Goal: Information Seeking & Learning: Find specific fact

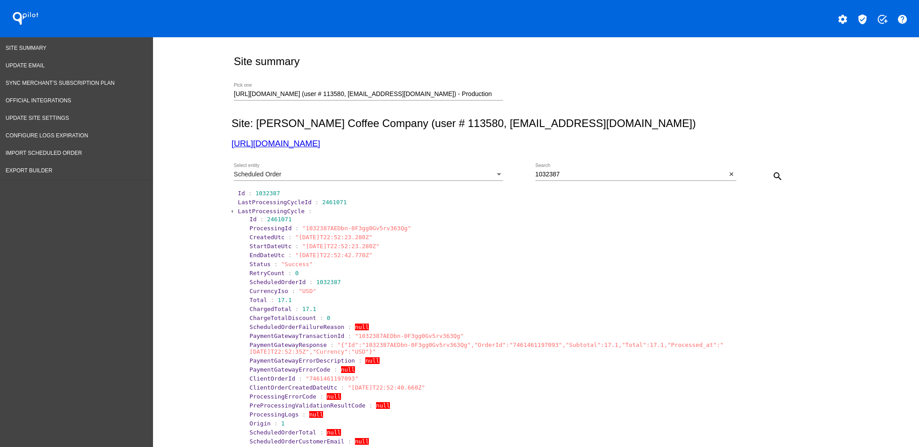
drag, startPoint x: 578, startPoint y: 179, endPoint x: 573, endPoint y: 173, distance: 7.3
click at [576, 176] on div "1032387 Search" at bounding box center [631, 172] width 192 height 18
drag, startPoint x: 573, startPoint y: 173, endPoint x: 527, endPoint y: 165, distance: 47.0
click at [523, 172] on div "Scheduled Order Select entity 1032387 Search close search" at bounding box center [534, 173] width 605 height 32
paste input "92"
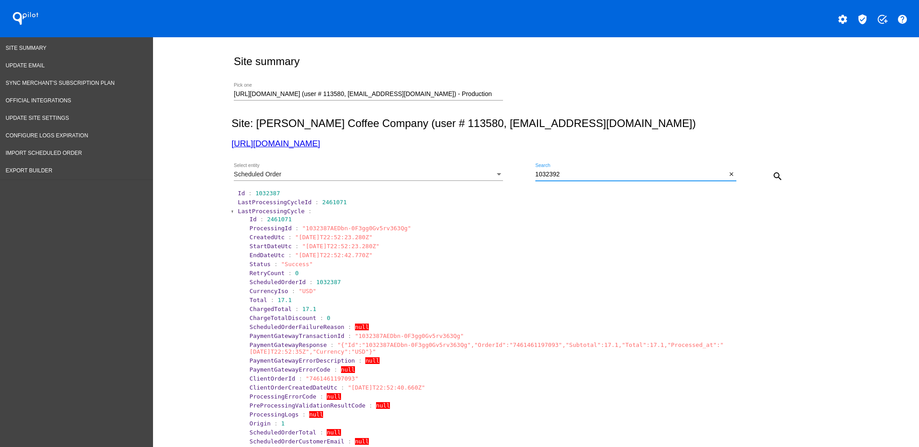
click at [776, 174] on mat-icon "search" at bounding box center [777, 176] width 11 height 11
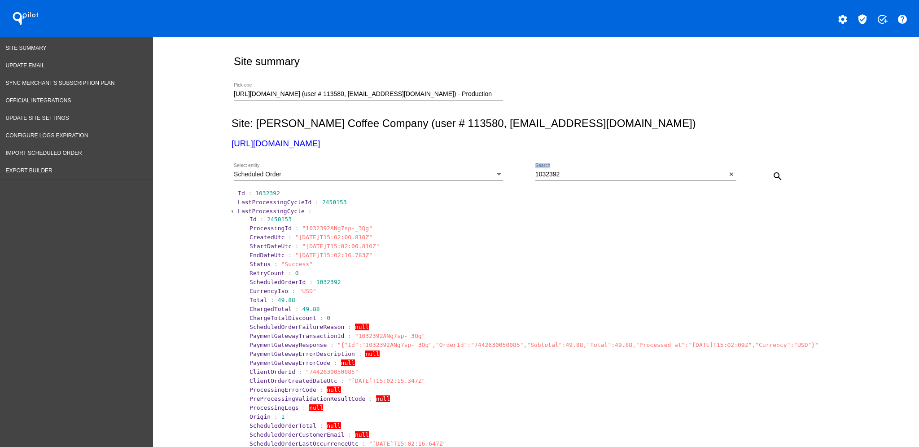
drag, startPoint x: 589, startPoint y: 183, endPoint x: 561, endPoint y: 172, distance: 29.4
click at [561, 172] on div "1032392 Search close" at bounding box center [635, 176] width 201 height 26
drag, startPoint x: 574, startPoint y: 175, endPoint x: 517, endPoint y: 175, distance: 57.0
click at [517, 175] on div "Scheduled Order Select entity 1032392 Search close search" at bounding box center [534, 173] width 605 height 32
click at [537, 166] on div "1032392 Search" at bounding box center [631, 172] width 192 height 18
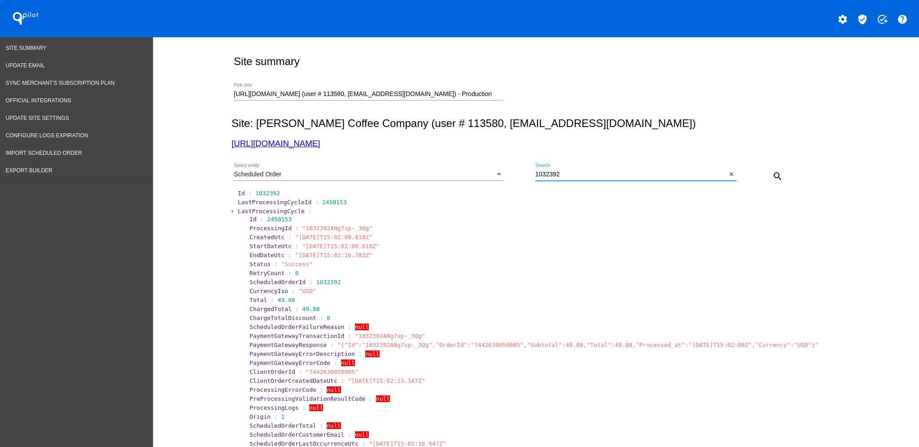
paste input "3564"
type input "1033564"
click at [245, 212] on span "LastProcessingCycle" at bounding box center [271, 211] width 67 height 7
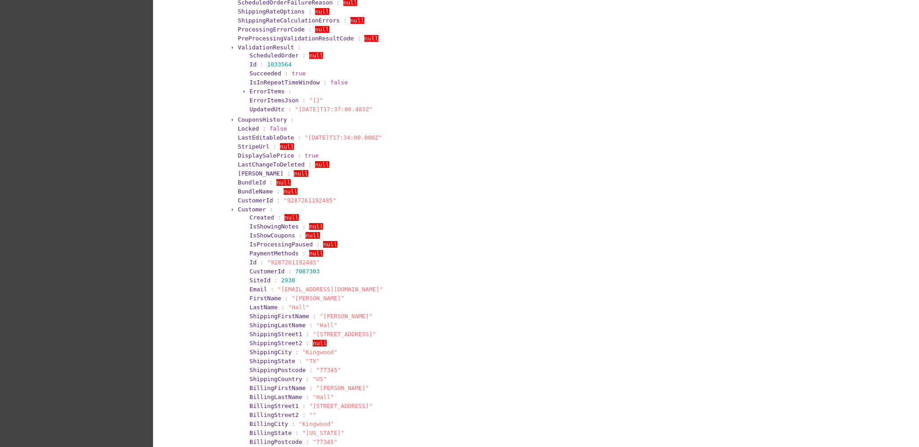
scroll to position [359, 0]
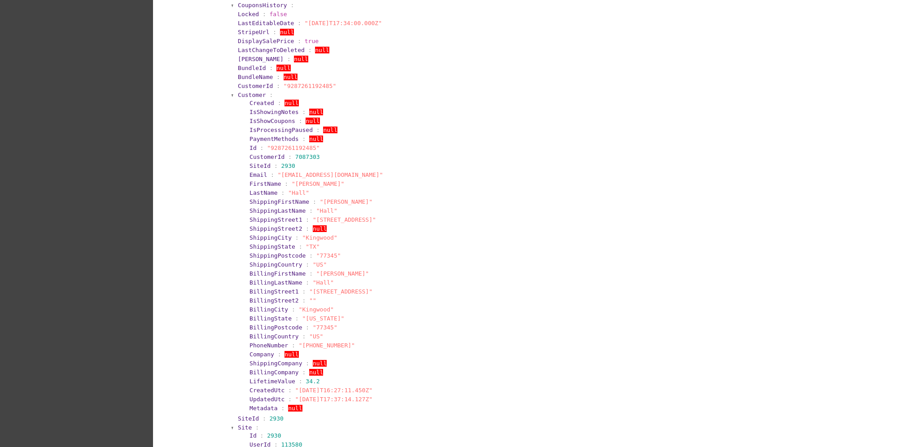
click at [238, 94] on span "Customer" at bounding box center [252, 95] width 28 height 7
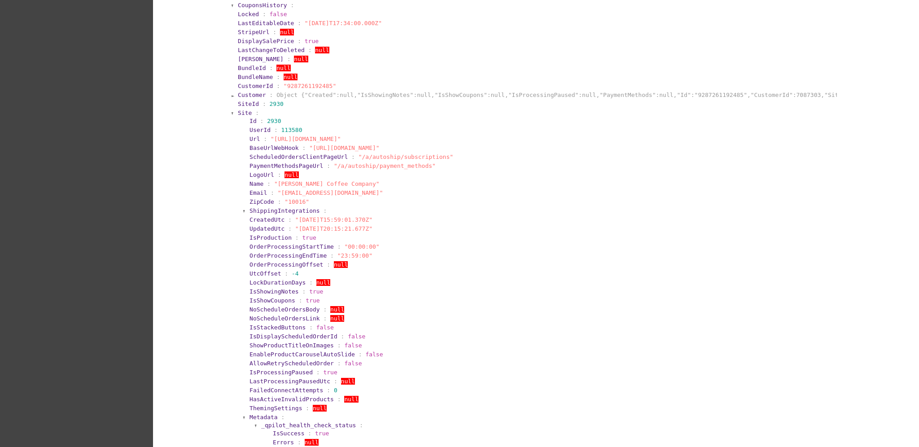
click at [241, 109] on span "Site" at bounding box center [245, 112] width 14 height 7
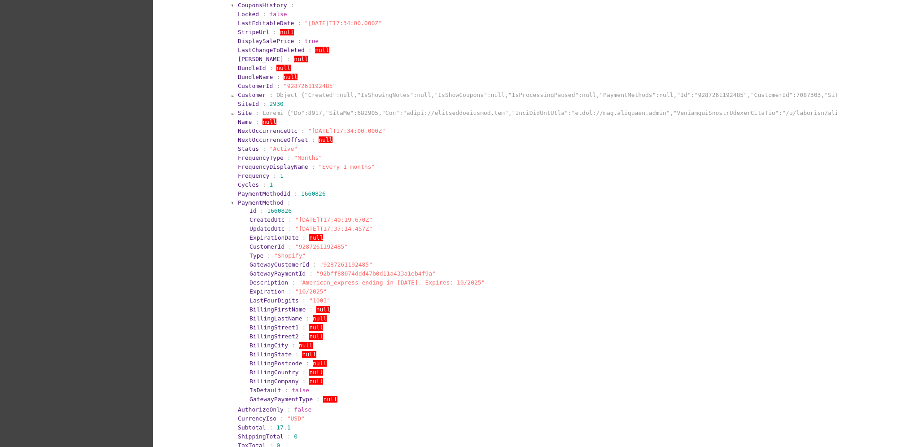
click at [242, 202] on span "PaymentMethod" at bounding box center [261, 202] width 46 height 7
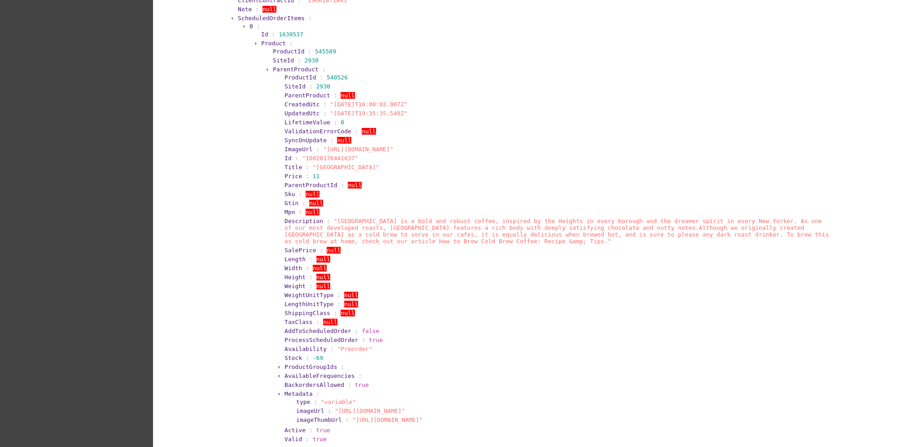
scroll to position [778, 0]
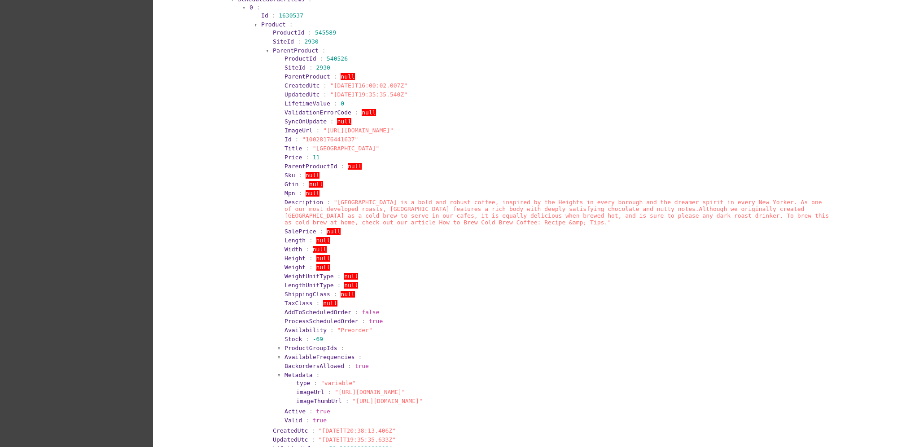
click at [292, 50] on span "ParentProduct" at bounding box center [296, 50] width 46 height 7
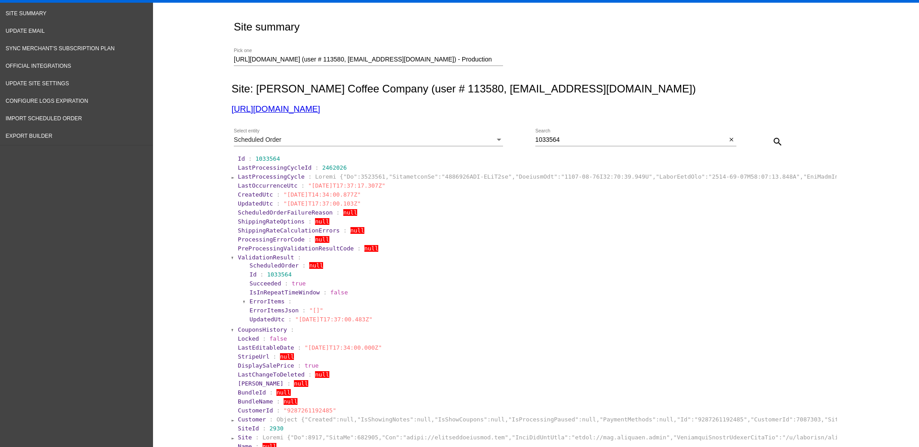
scroll to position [0, 0]
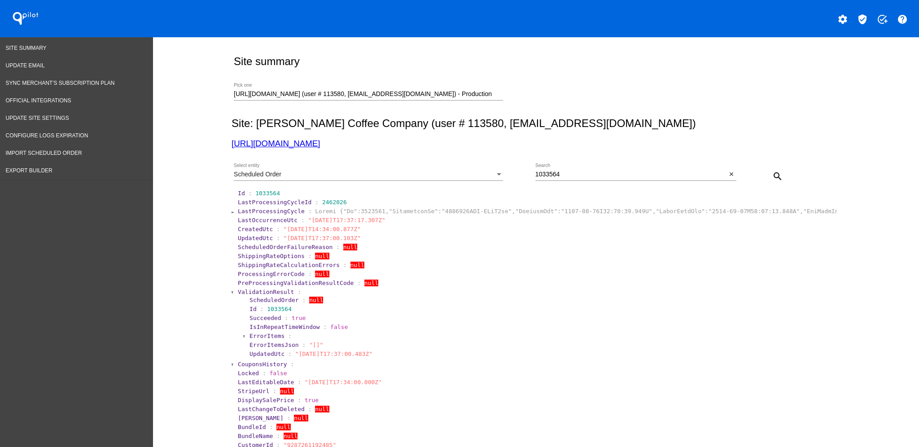
click at [452, 204] on section "LastProcessingCycleId : 2462026" at bounding box center [537, 202] width 598 height 7
click at [51, 115] on span "Update Site Settings" at bounding box center [37, 118] width 63 height 6
